Goal: Find contact information: Find contact information

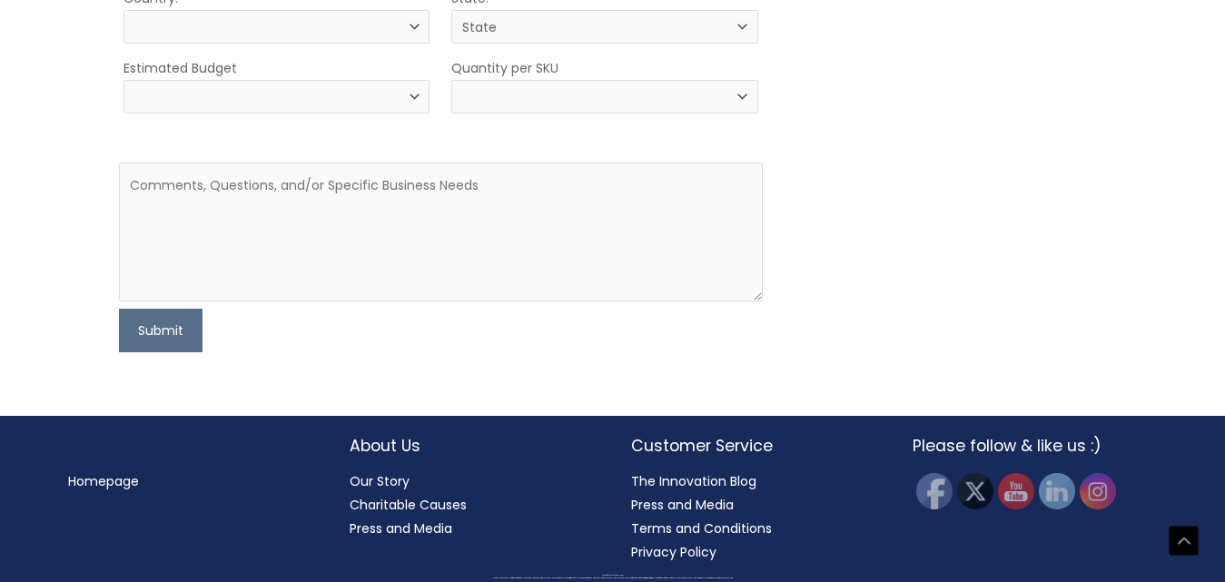
select select
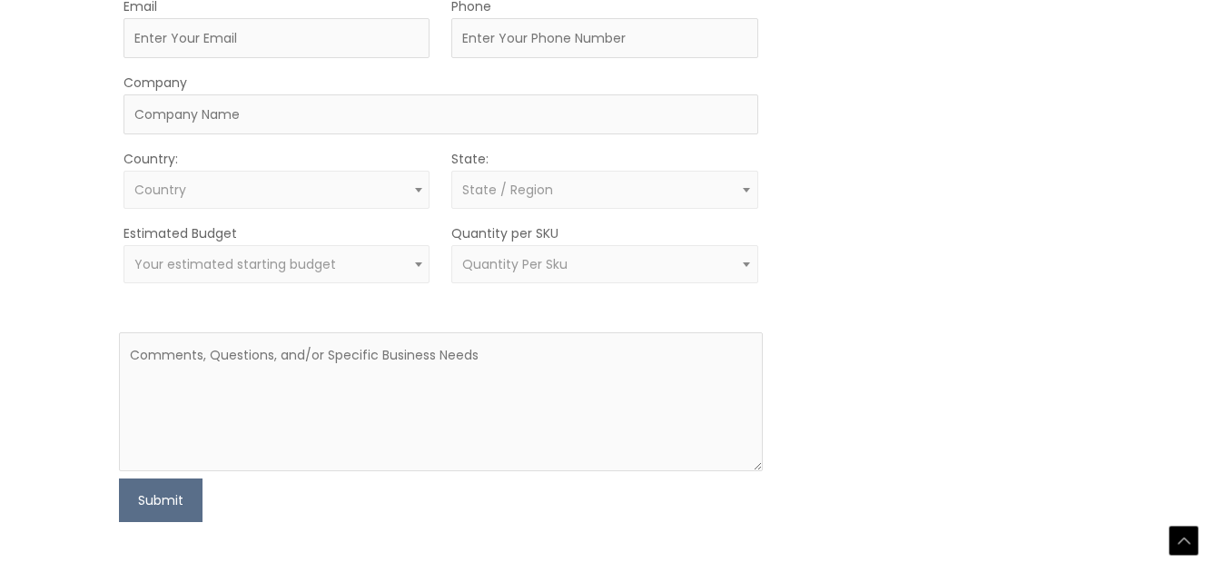
scroll to position [620, 0]
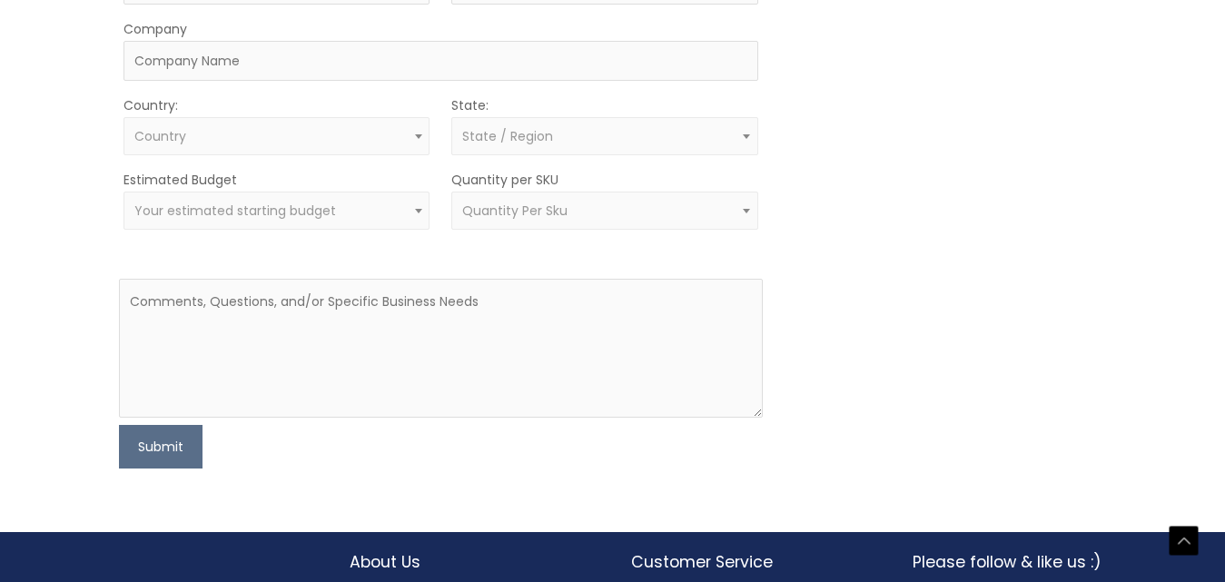
drag, startPoint x: 1233, startPoint y: 118, endPoint x: 1229, endPoint y: 295, distance: 177.2
click at [1225, 295] on html "Skip to content Search... [PHONE_NUMBER] [EMAIL_ADDRESS][DOMAIN_NAME] Contact U…" at bounding box center [612, 8] width 1225 height 1382
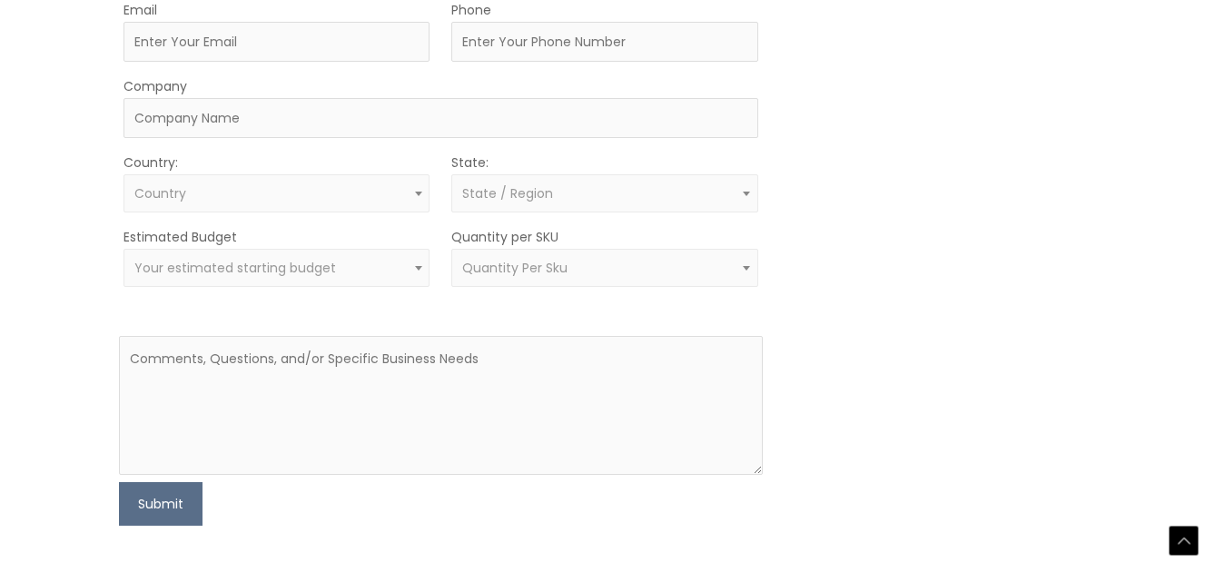
drag, startPoint x: 630, startPoint y: 211, endPoint x: 474, endPoint y: 216, distance: 156.3
drag, startPoint x: 555, startPoint y: 177, endPoint x: 463, endPoint y: 180, distance: 91.8
drag, startPoint x: 586, startPoint y: 246, endPoint x: 469, endPoint y: 245, distance: 117.2
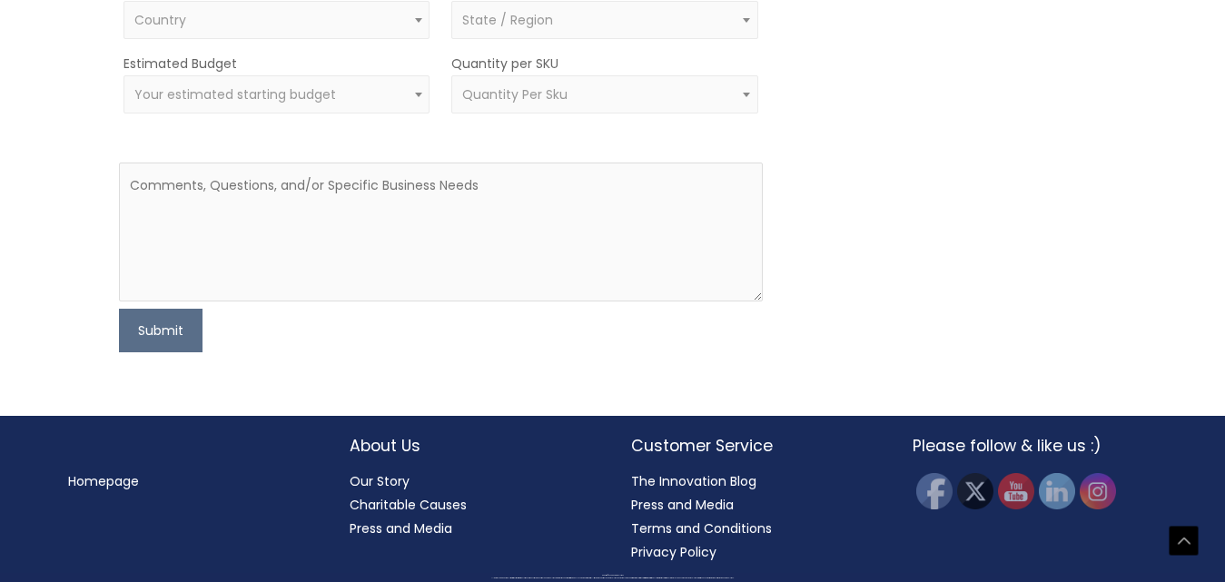
scroll to position [1349, 0]
click at [939, 491] on img at bounding box center [934, 491] width 40 height 40
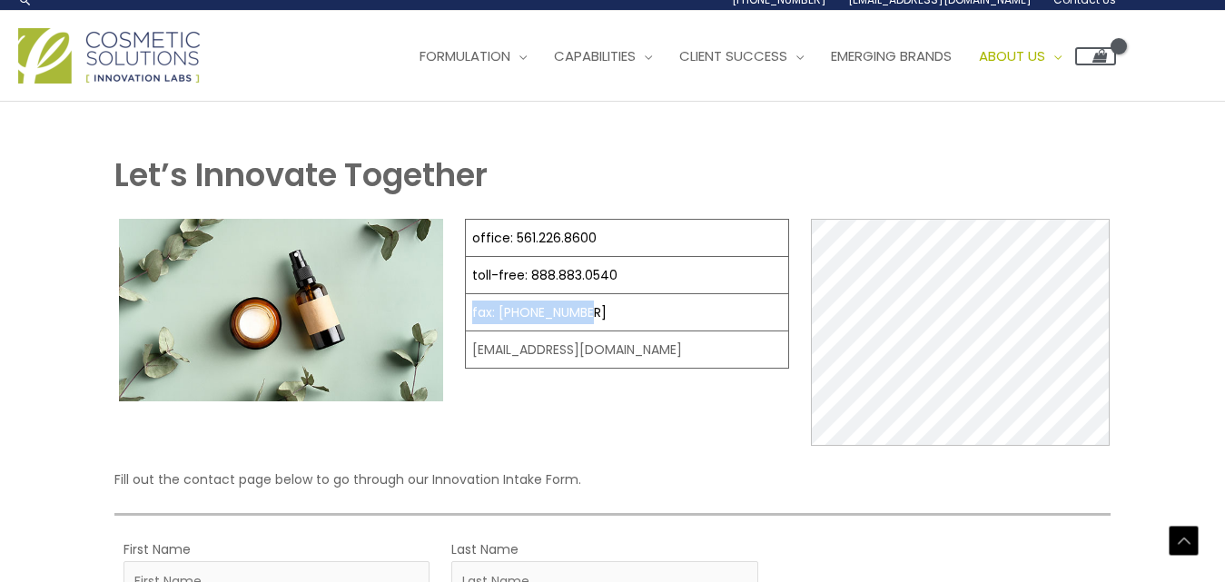
scroll to position [0, 0]
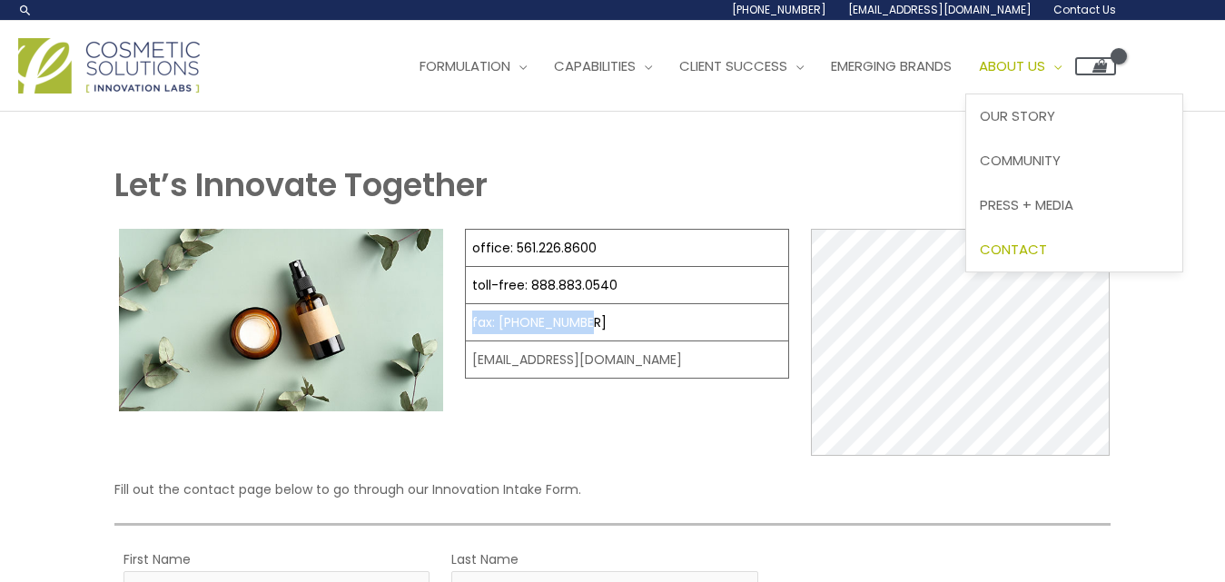
click at [979, 75] on span "About Us" at bounding box center [1012, 65] width 66 height 19
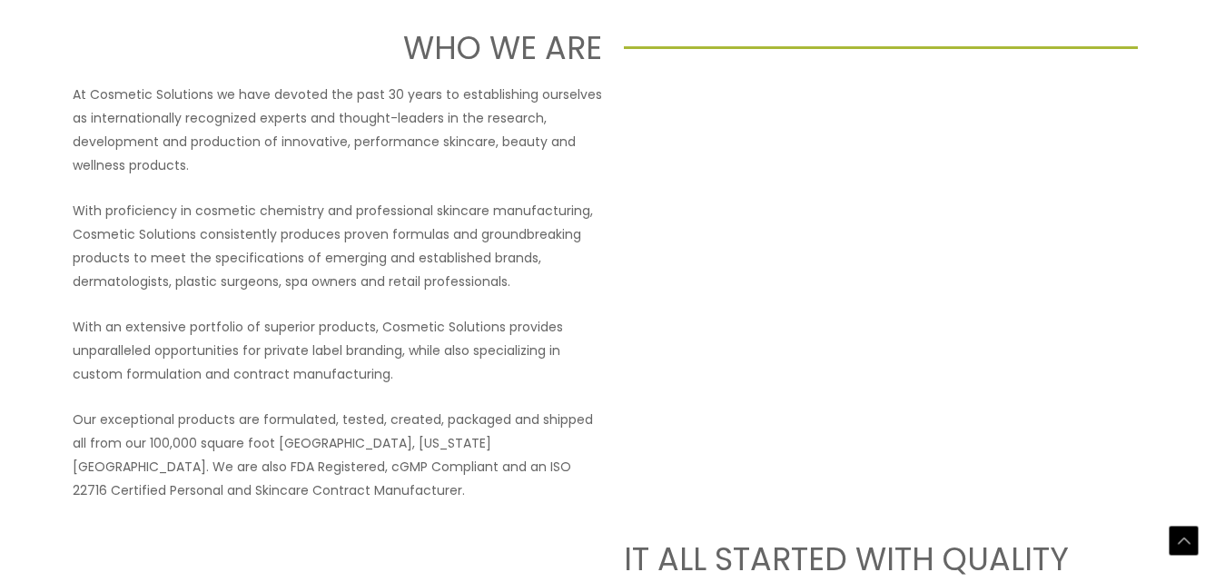
scroll to position [592, 0]
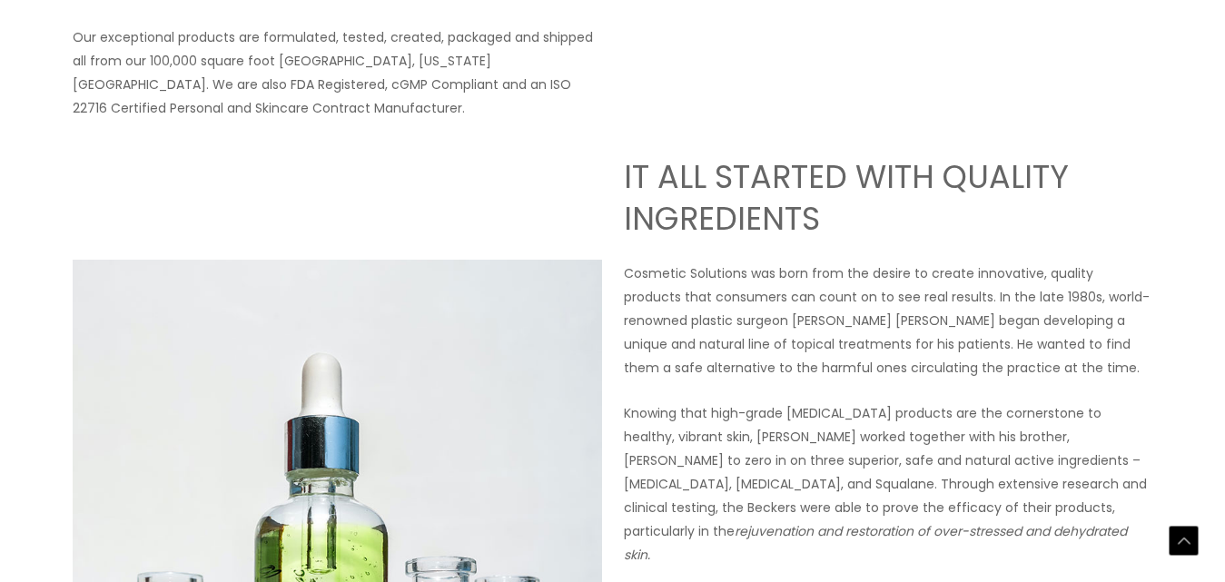
drag, startPoint x: 74, startPoint y: 263, endPoint x: 507, endPoint y: 462, distance: 477.2
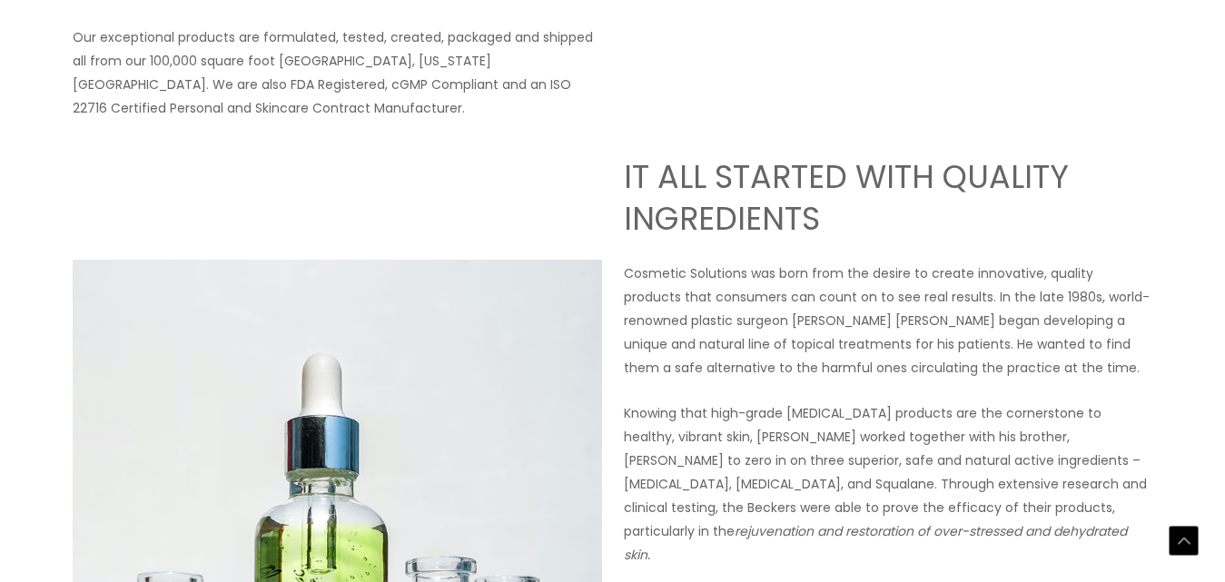
drag, startPoint x: 196, startPoint y: 308, endPoint x: 248, endPoint y: 308, distance: 51.8
drag, startPoint x: 421, startPoint y: 377, endPoint x: 533, endPoint y: 381, distance: 112.7
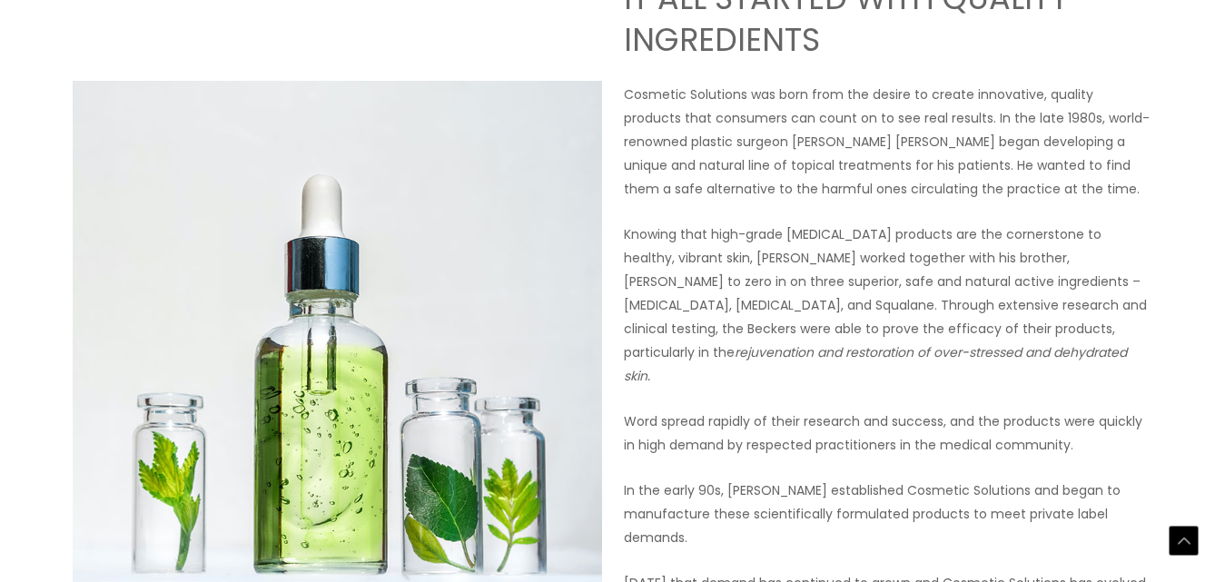
scroll to position [0, 0]
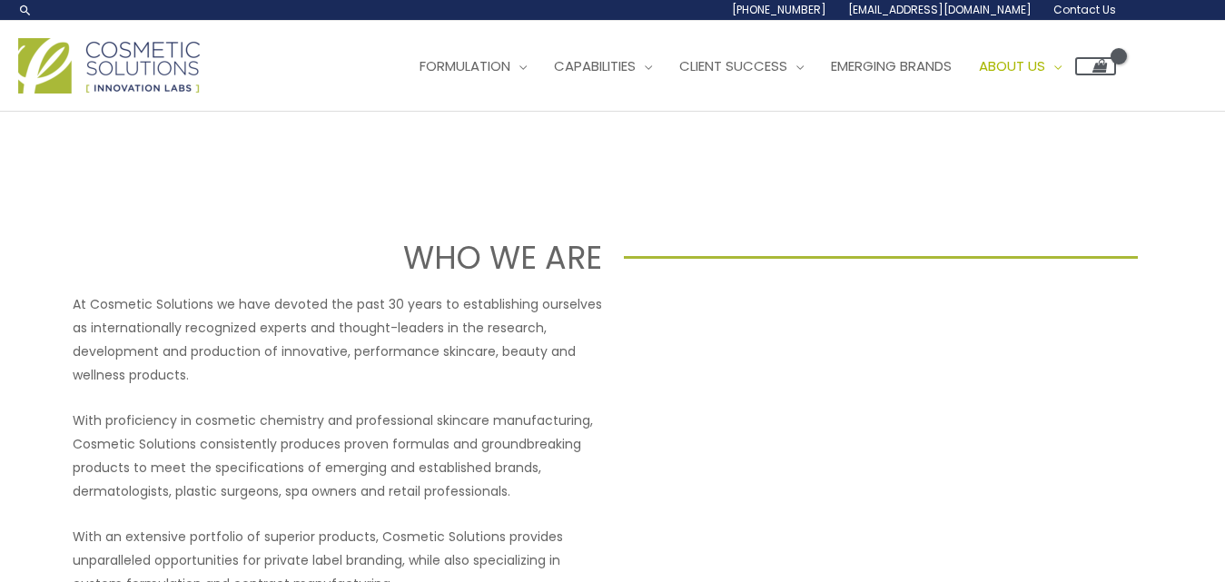
click at [143, 94] on img at bounding box center [109, 65] width 182 height 55
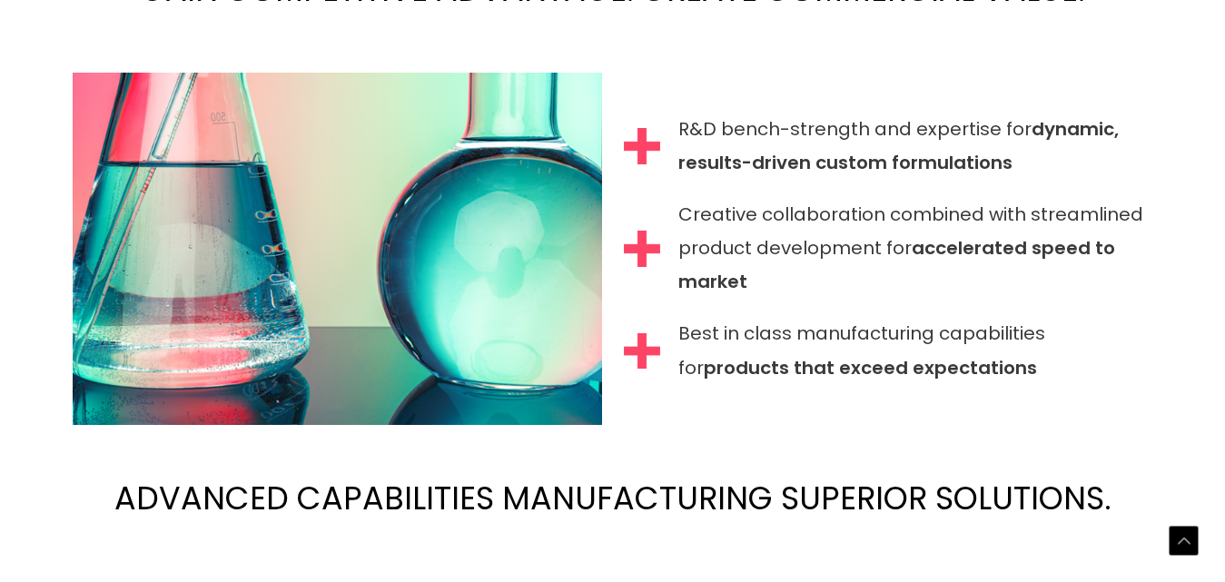
scroll to position [2291, 0]
